Goal: Transaction & Acquisition: Purchase product/service

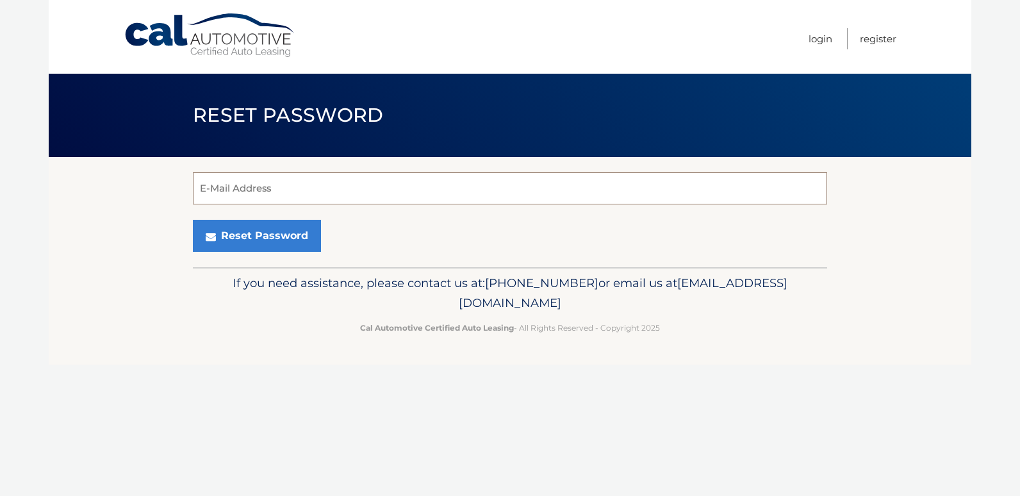
click at [249, 192] on input "E-Mail Address" at bounding box center [510, 188] width 634 height 32
type input "mgiordano913@gmail.com"
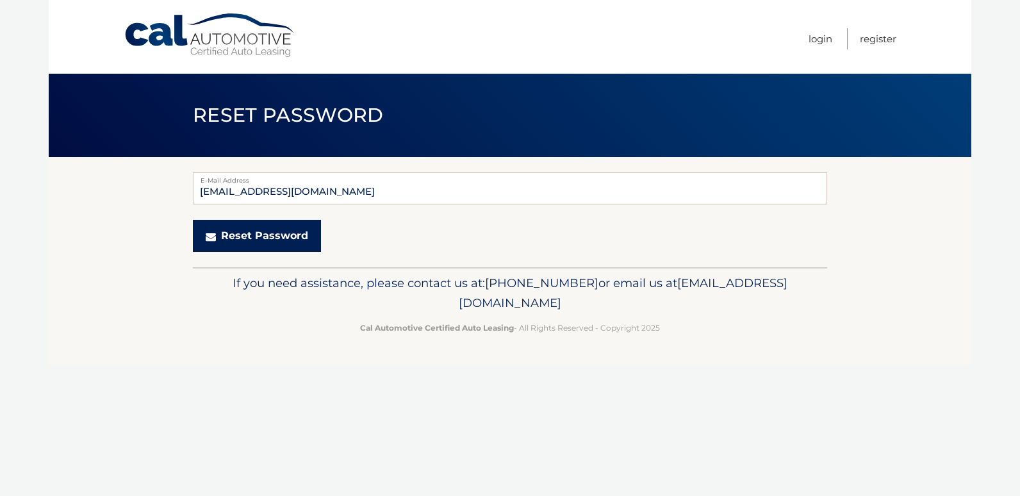
click at [251, 237] on button "Reset Password" at bounding box center [257, 236] width 128 height 32
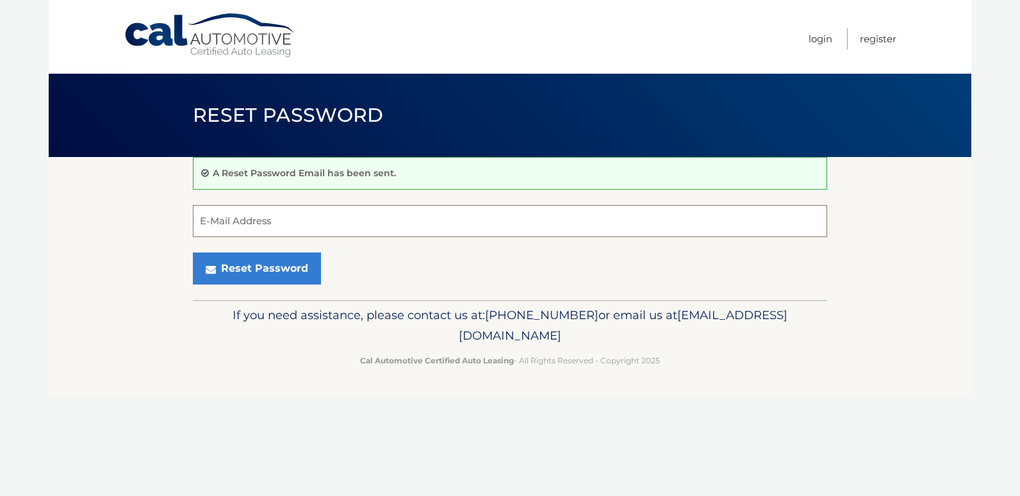
click at [235, 221] on input "E-Mail Address" at bounding box center [510, 221] width 634 height 32
type input "mgiordano913@gmail.com"
click at [818, 41] on link "Login" at bounding box center [821, 38] width 24 height 21
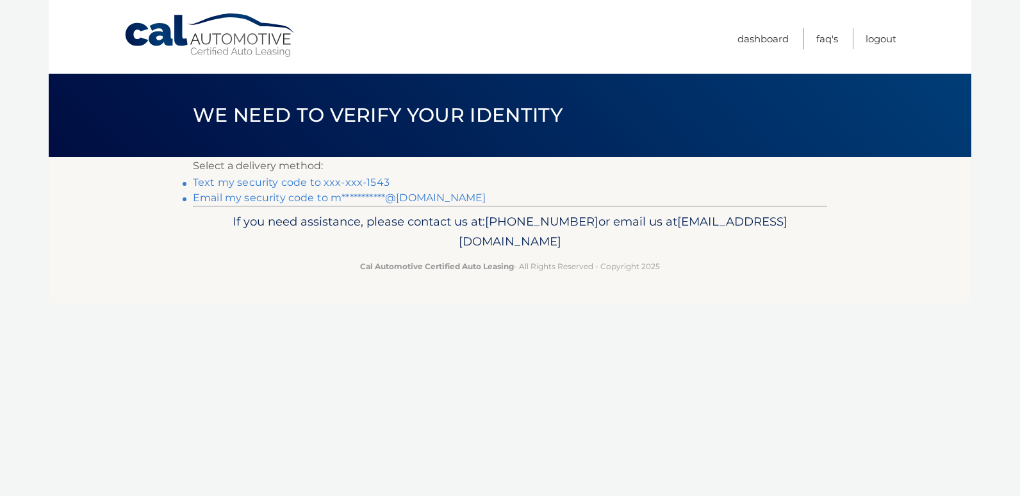
click at [275, 184] on link "Text my security code to xxx-xxx-1543" at bounding box center [291, 182] width 197 height 12
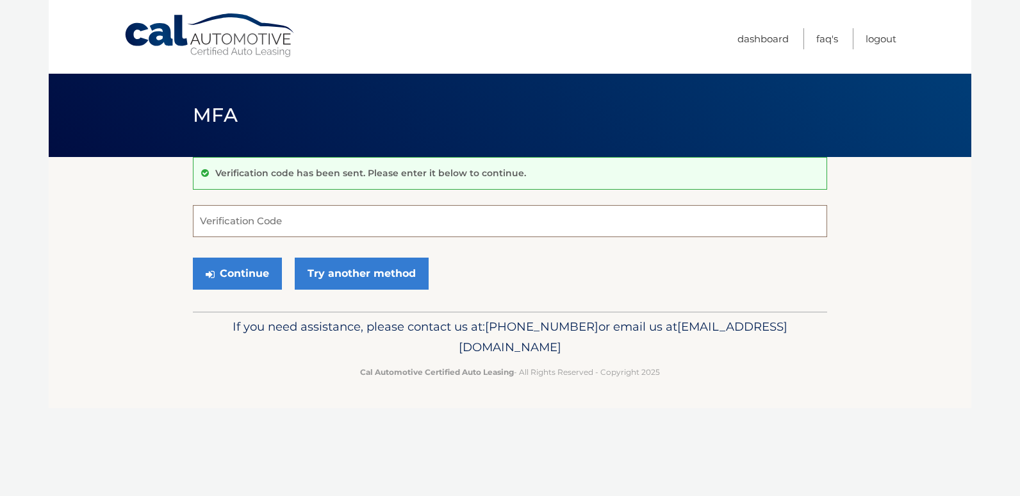
click at [265, 237] on form "Verification Code Continue Try another method" at bounding box center [510, 250] width 634 height 91
type input "571542"
click at [239, 275] on button "Continue" at bounding box center [237, 274] width 89 height 32
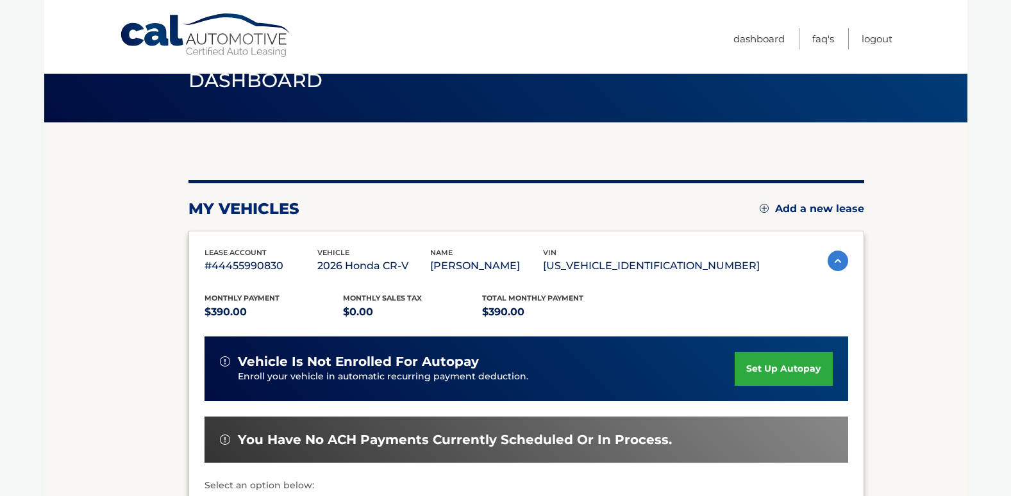
scroll to position [192, 0]
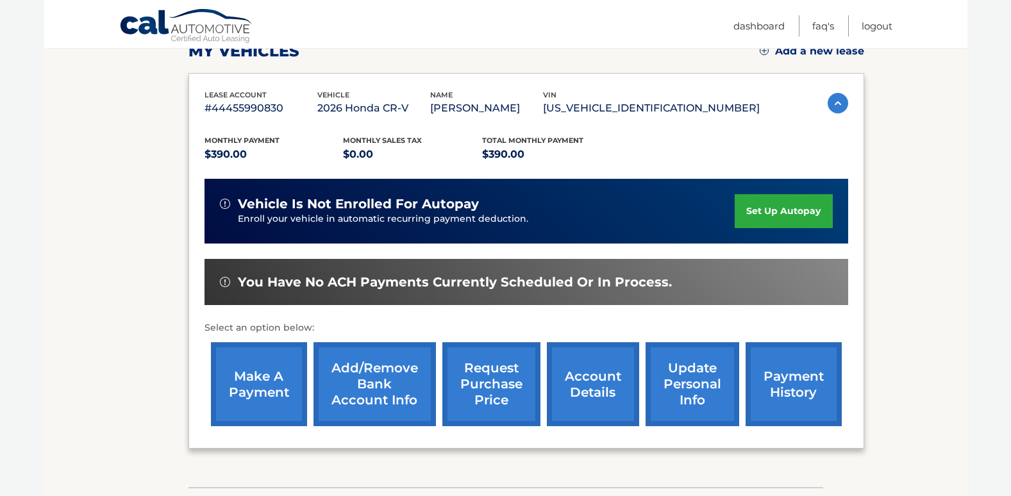
click at [259, 388] on link "make a payment" at bounding box center [259, 384] width 96 height 84
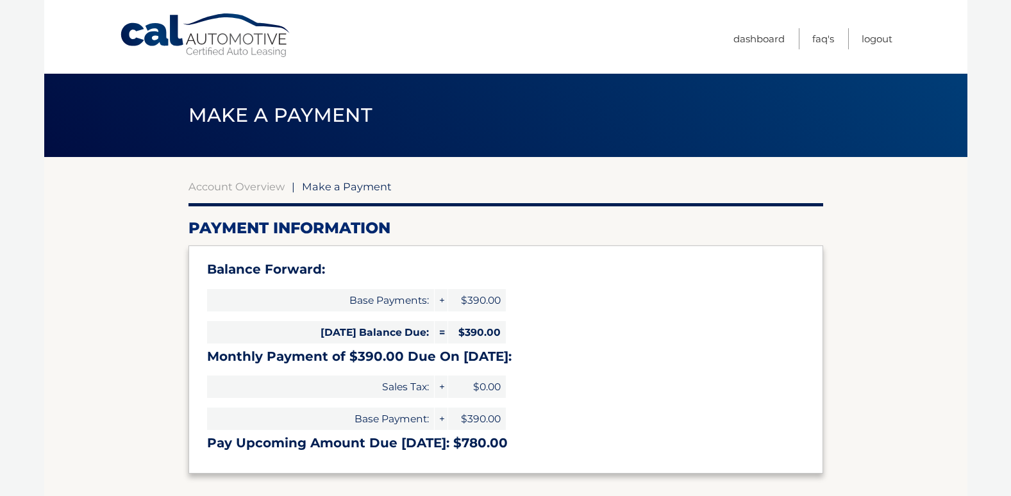
select select "MzRmNjEzMTYtODdiOC00YWQ5LTkwNGMtZDk2NTEzMDNhMTll"
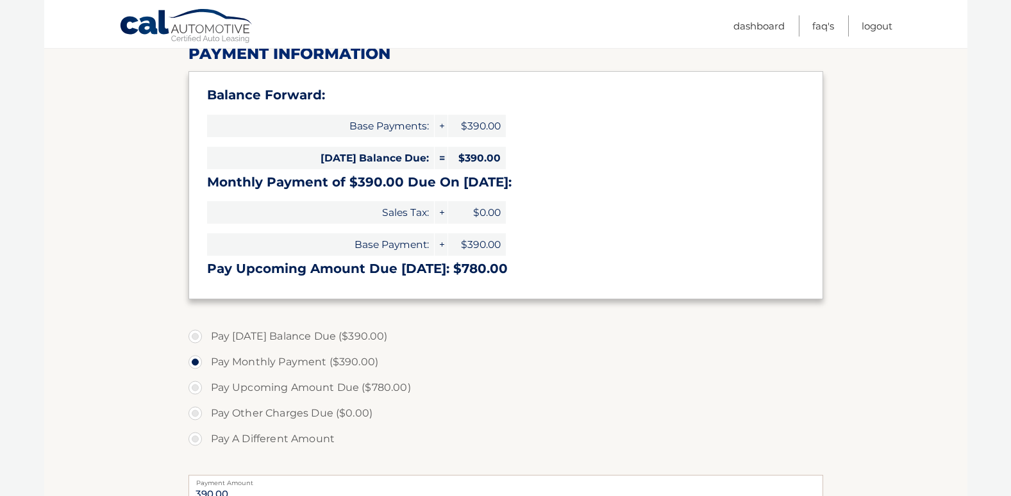
scroll to position [192, 0]
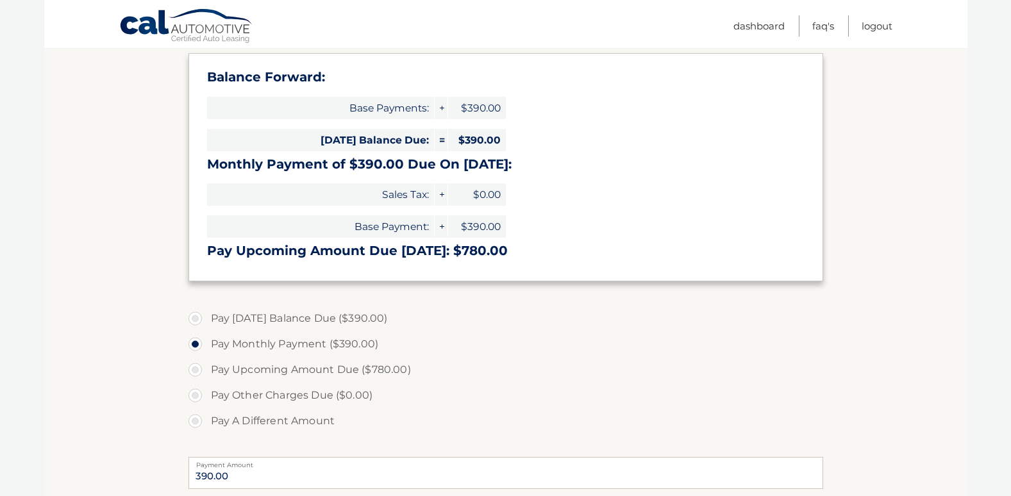
click at [188, 317] on label "Pay [DATE] Balance Due ($390.00)" at bounding box center [505, 319] width 634 height 26
click at [194, 317] on input "Pay [DATE] Balance Due ($390.00)" at bounding box center [200, 316] width 13 height 21
radio input "true"
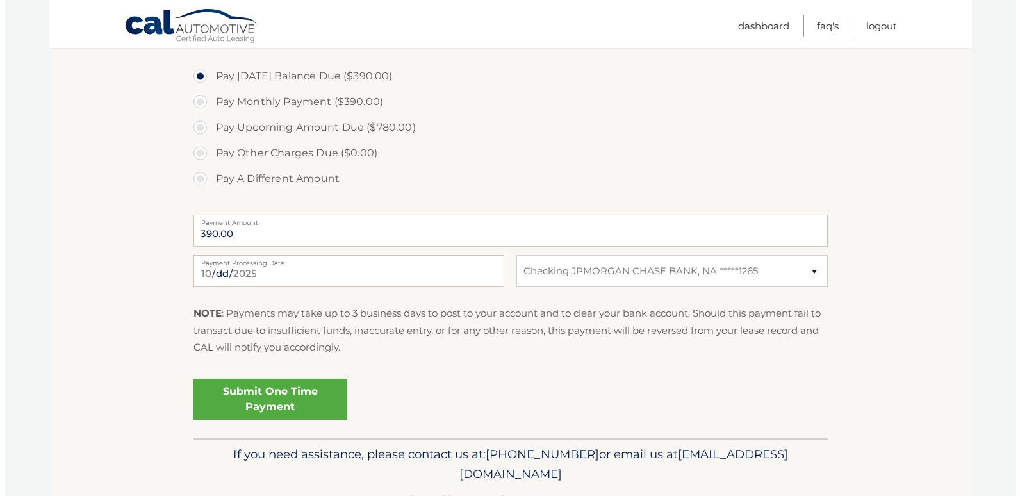
scroll to position [449, 0]
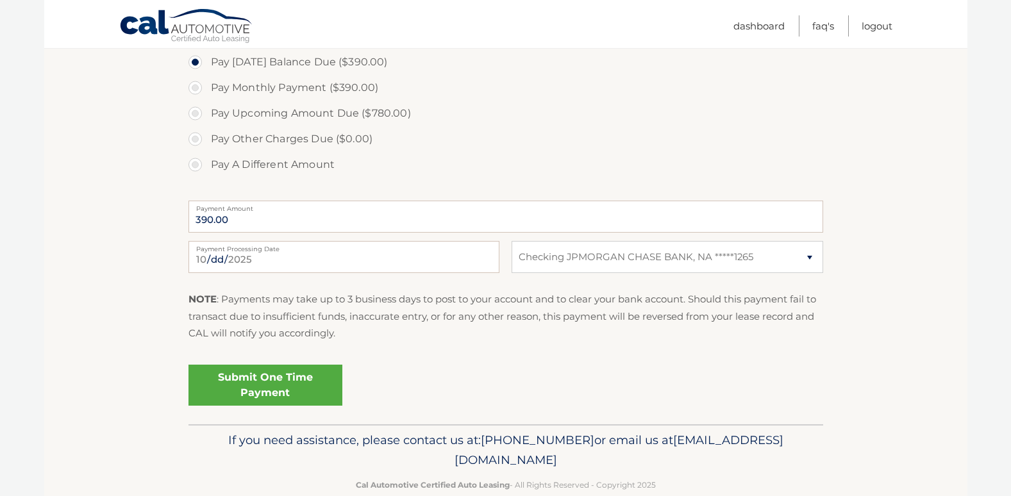
click at [257, 387] on link "Submit One Time Payment" at bounding box center [265, 385] width 154 height 41
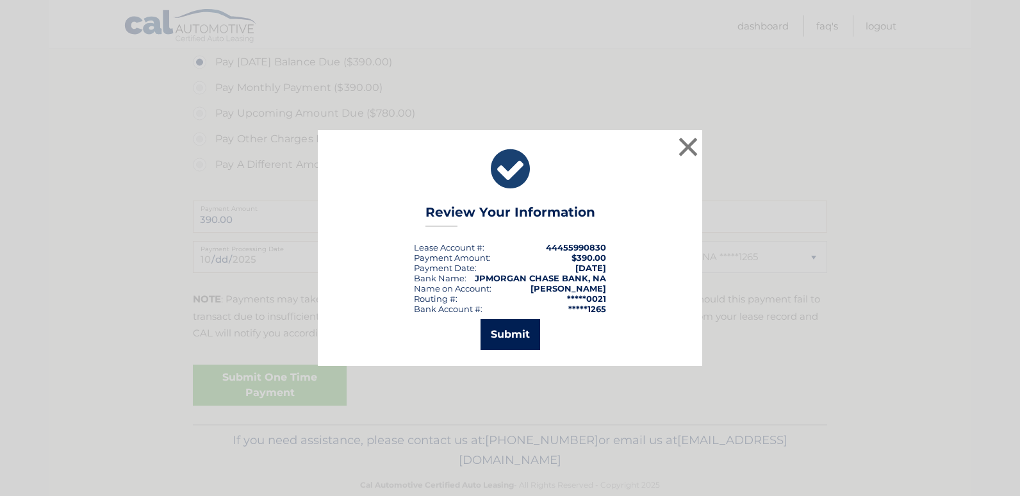
click at [505, 338] on button "Submit" at bounding box center [511, 334] width 60 height 31
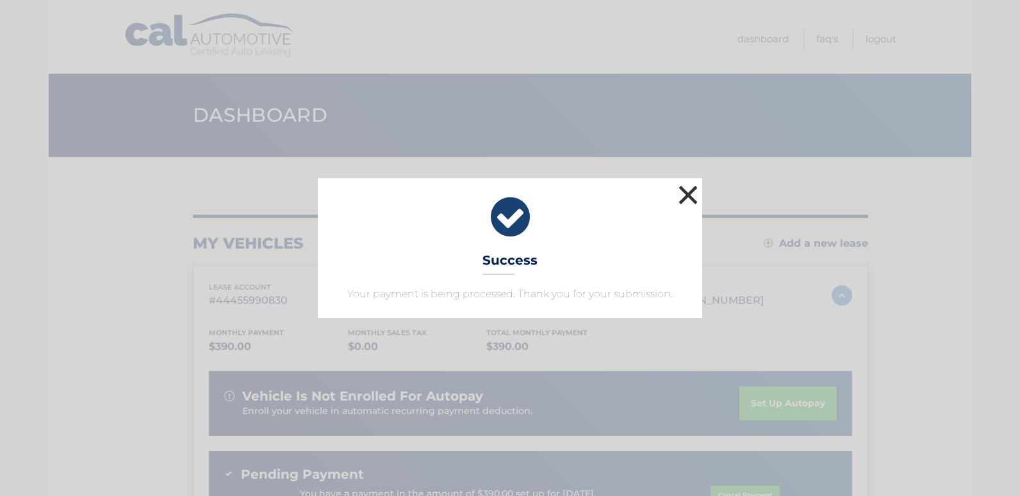
click at [684, 193] on button "×" at bounding box center [688, 195] width 26 height 26
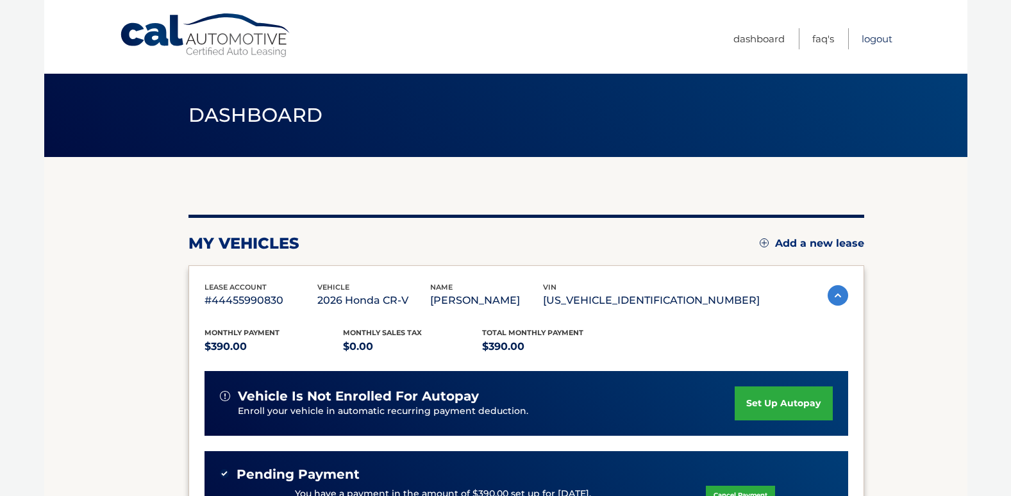
click at [877, 33] on link "Logout" at bounding box center [876, 38] width 31 height 21
